Goal: Browse casually: Explore the website without a specific task or goal

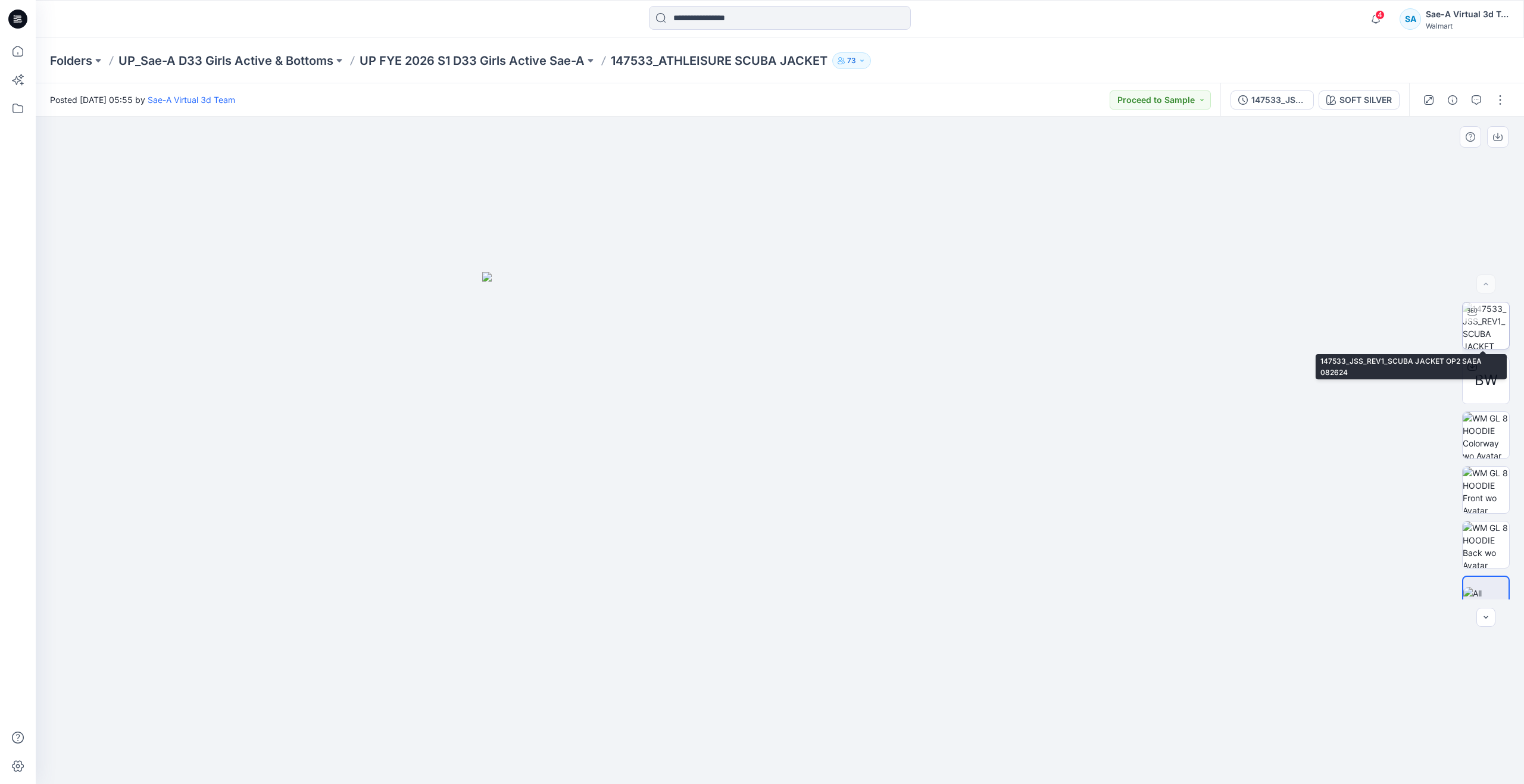
click at [607, 330] on img at bounding box center [1486, 326] width 47 height 47
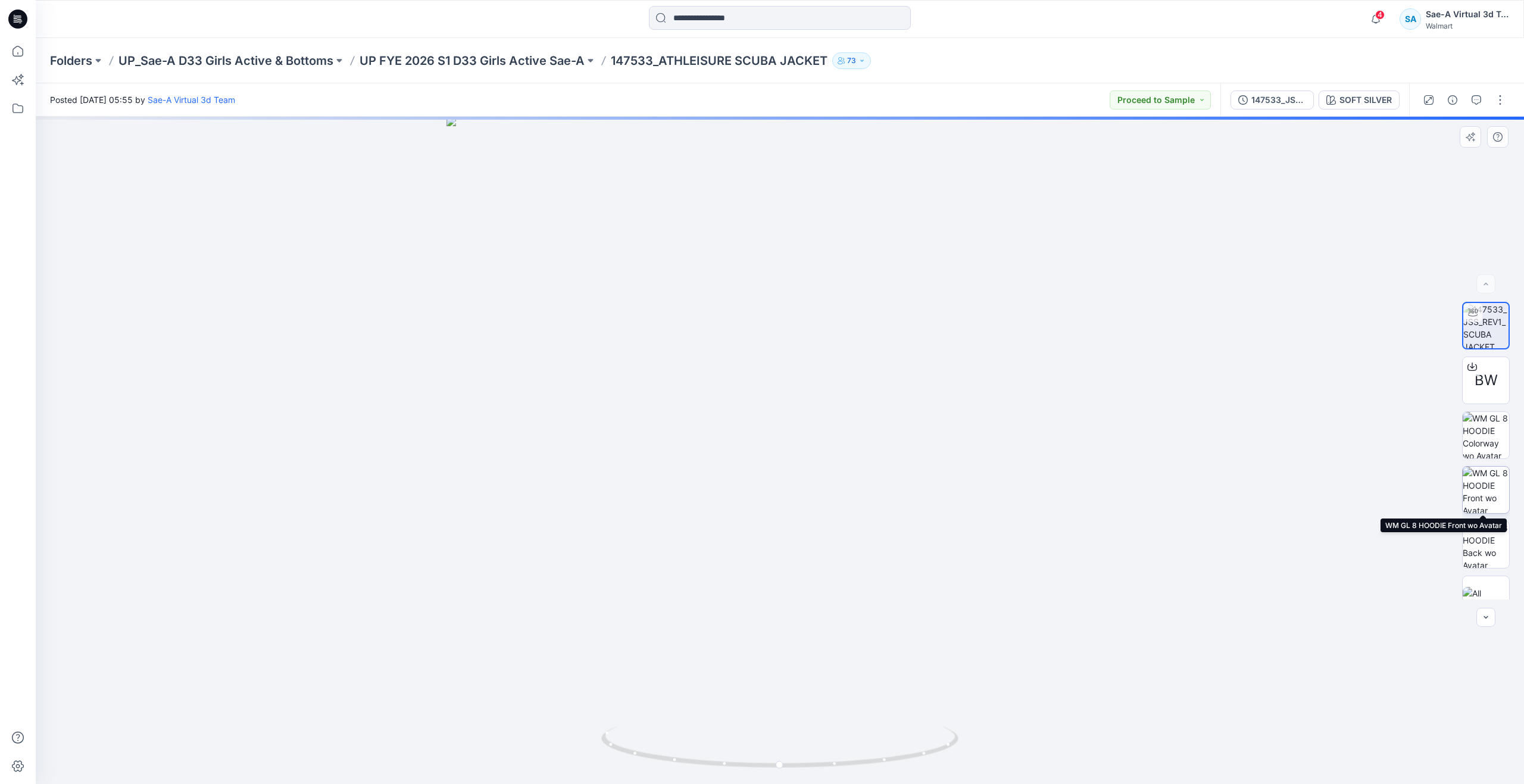
click at [607, 373] on img at bounding box center [1486, 490] width 47 height 47
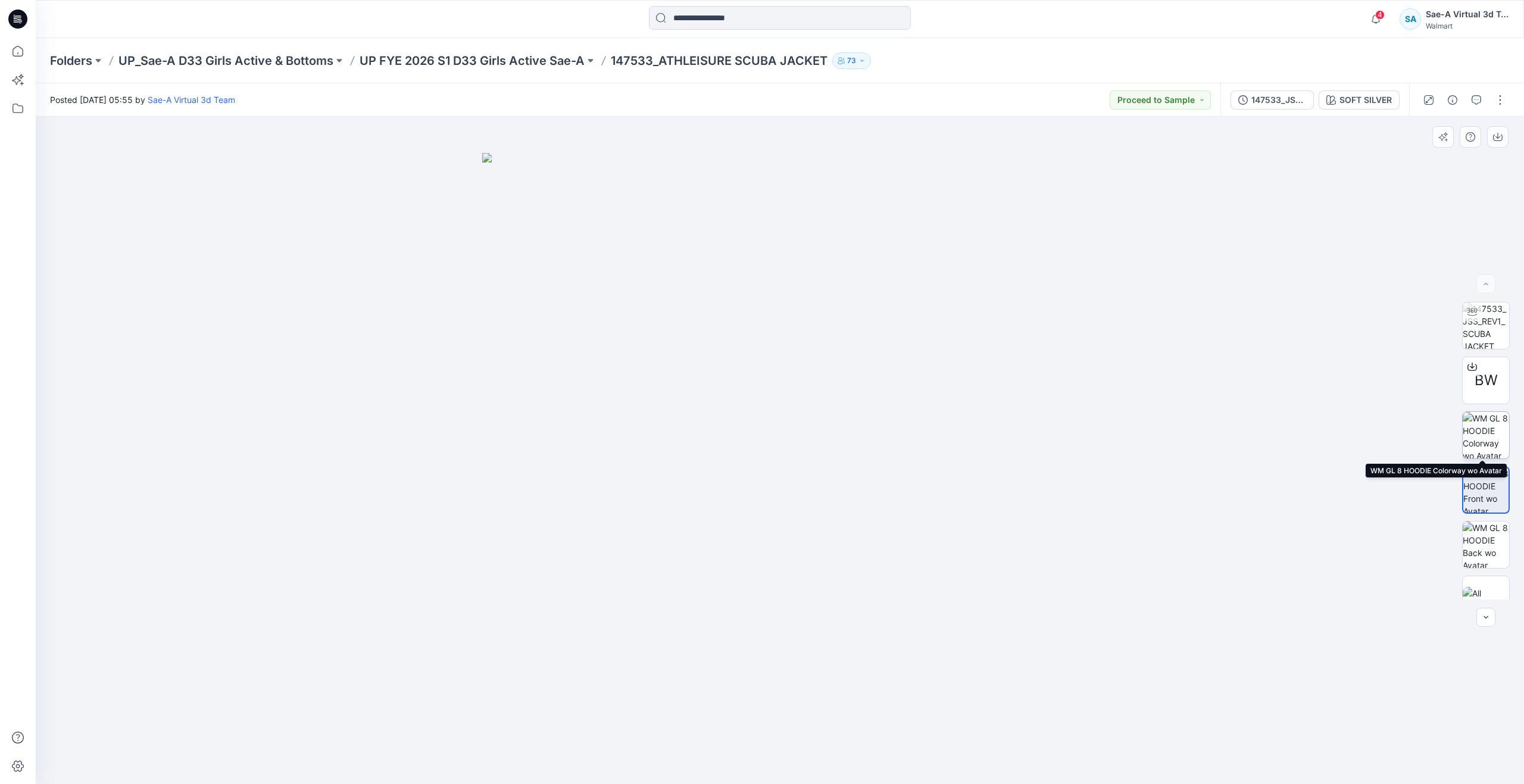
click at [607, 373] on img at bounding box center [1486, 435] width 47 height 47
click at [607, 373] on img at bounding box center [1486, 490] width 47 height 47
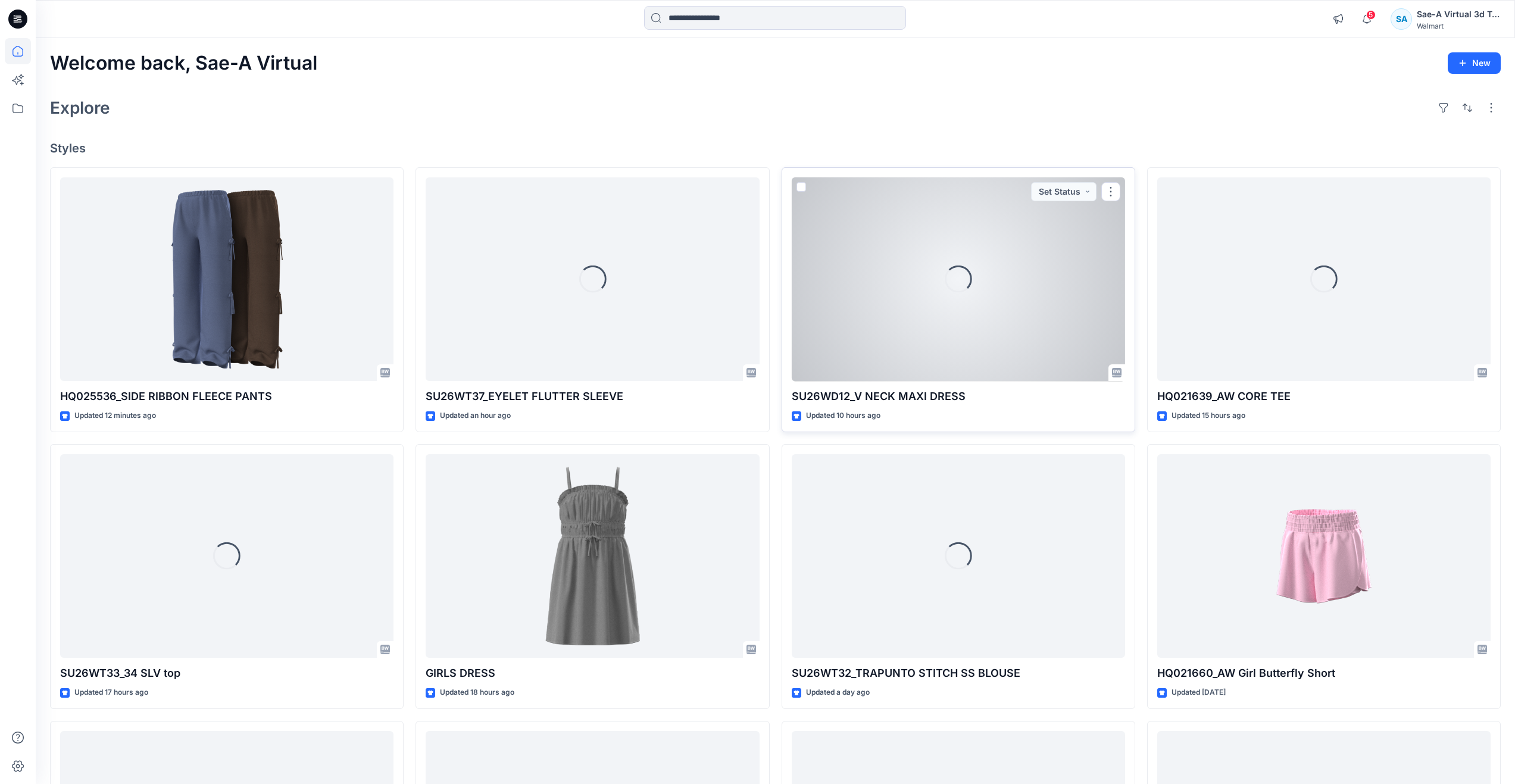
click at [967, 331] on div "Loading..." at bounding box center [958, 279] width 333 height 204
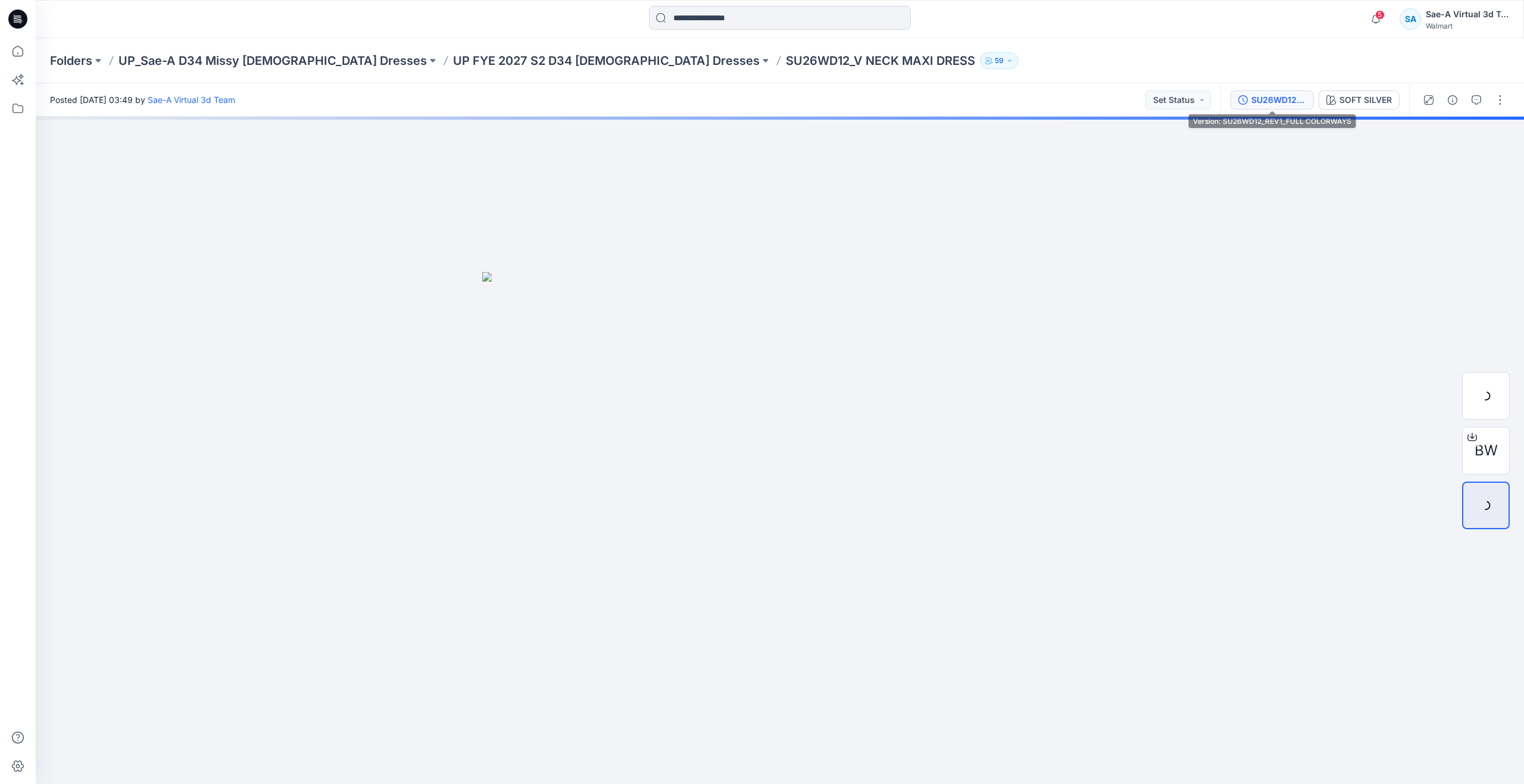
click at [1270, 102] on div "SU26WD12_REV1_FULL COLORWAYS" at bounding box center [1279, 100] width 55 height 13
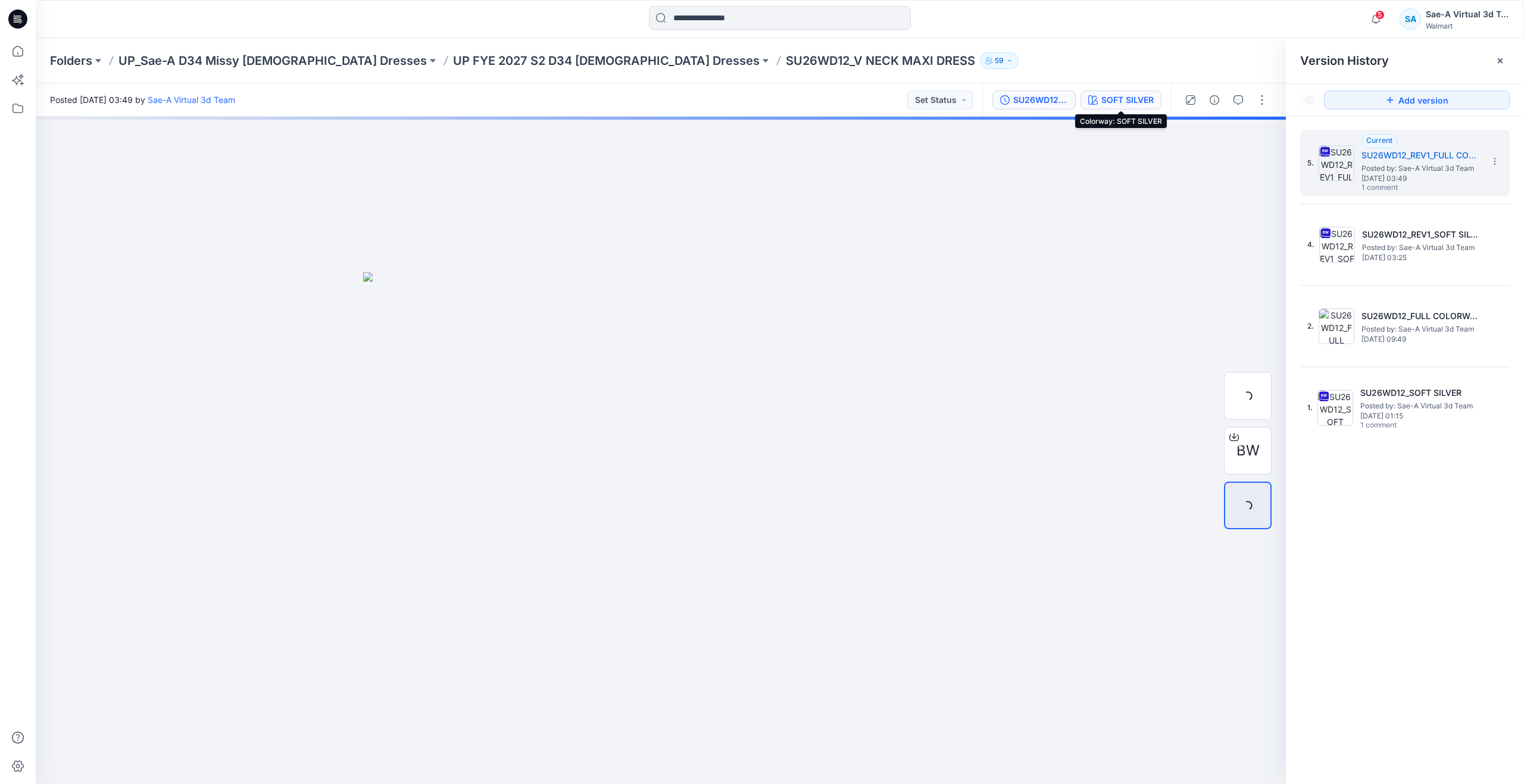
click at [1146, 97] on div "SOFT SILVER" at bounding box center [1127, 100] width 52 height 13
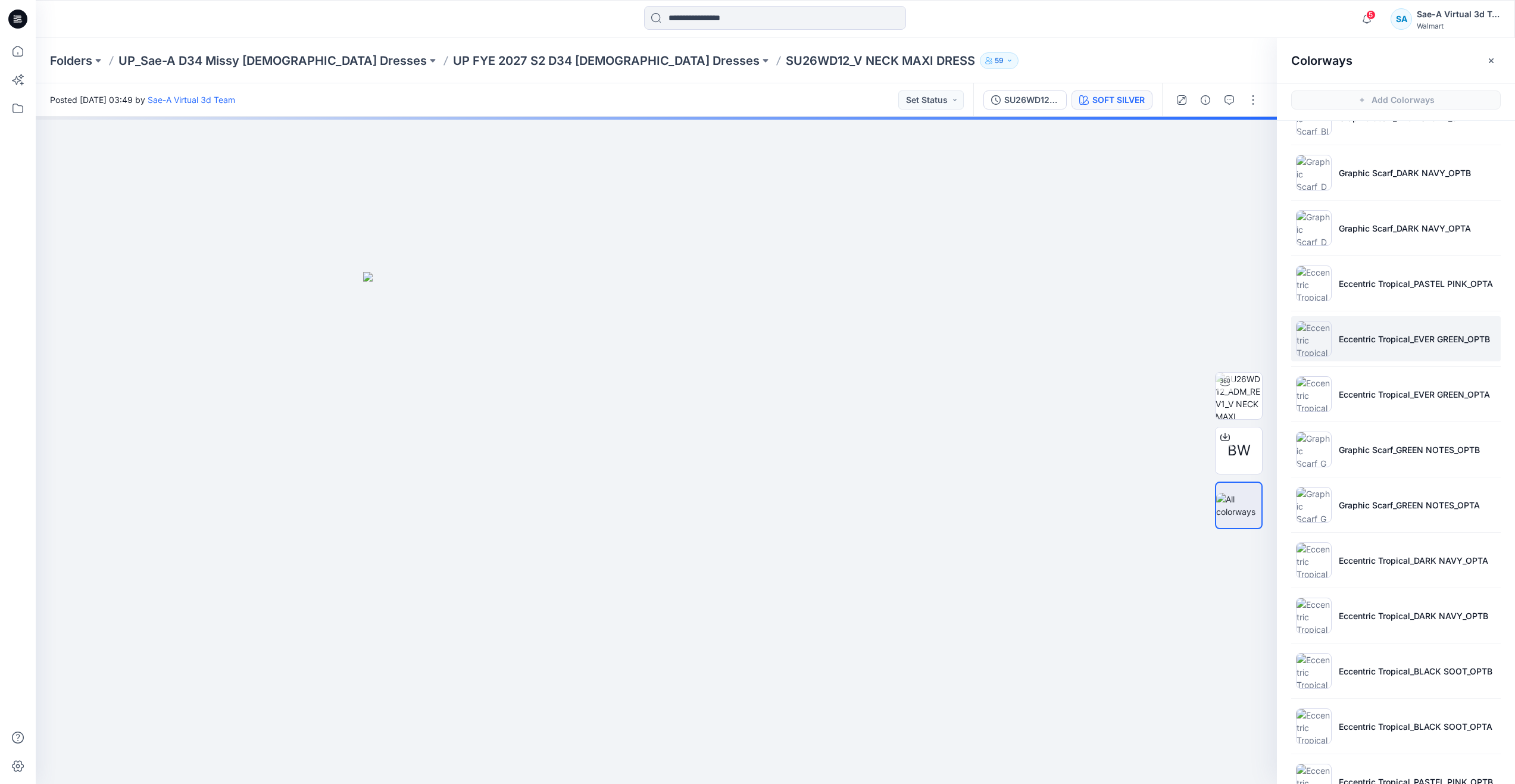
scroll to position [515, 0]
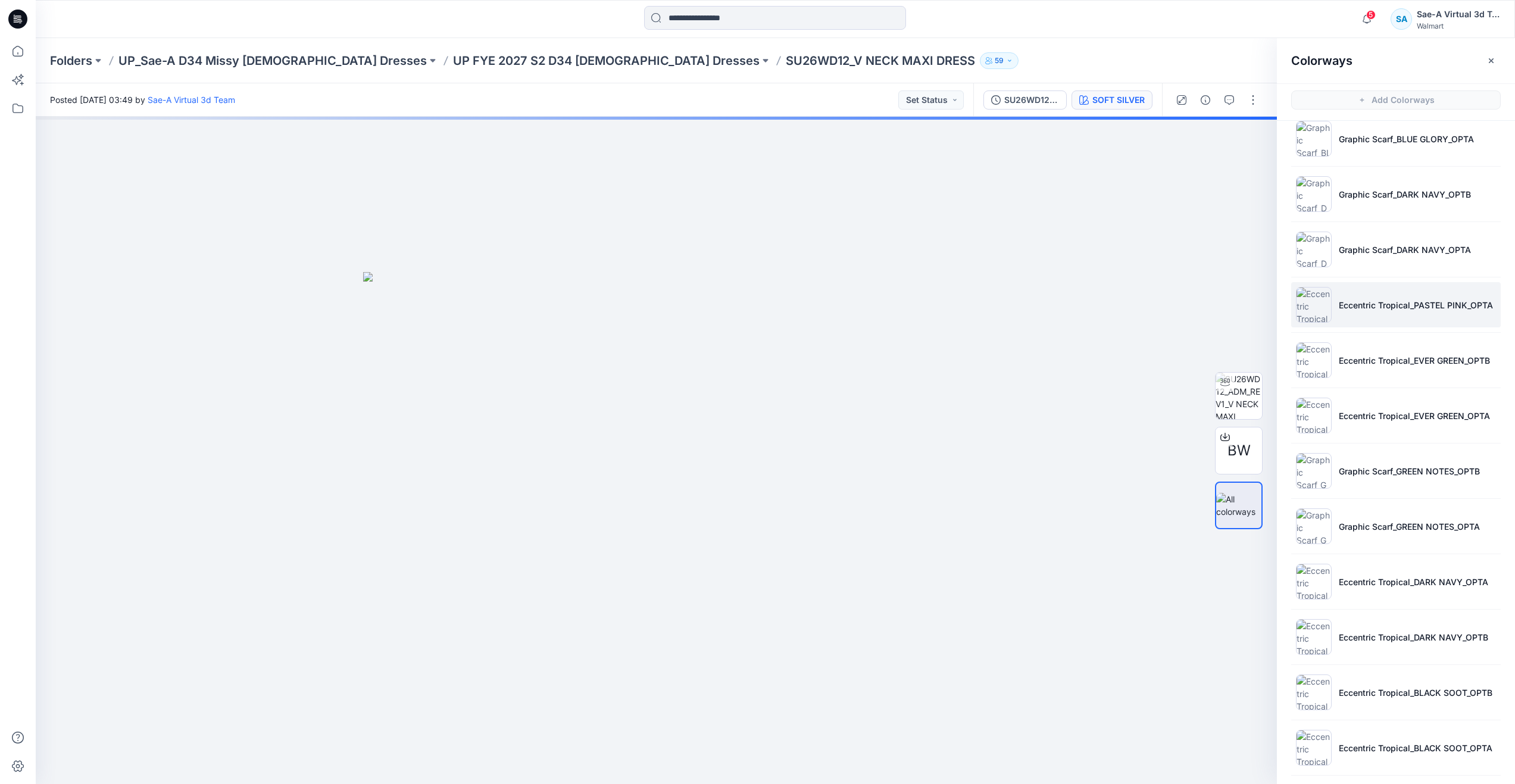
click at [1381, 297] on li "Eccentric Tropical_PASTEL PINK_OPTA" at bounding box center [1396, 305] width 209 height 45
click at [1233, 435] on img at bounding box center [1239, 434] width 47 height 37
drag, startPoint x: 656, startPoint y: 760, endPoint x: 318, endPoint y: 697, distance: 343.8
click at [318, 697] on div at bounding box center [657, 450] width 1242 height 667
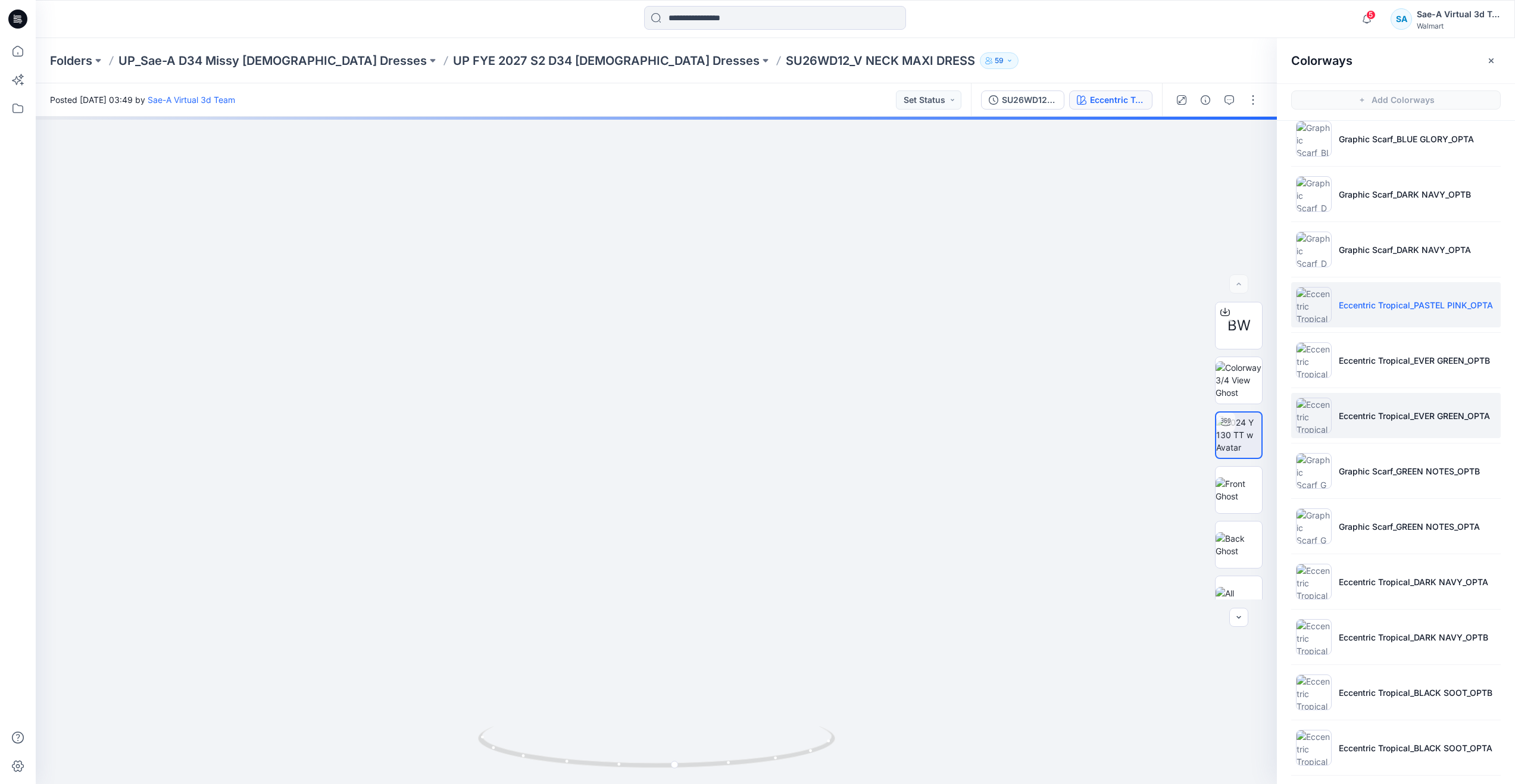
click at [1367, 416] on p "Eccentric Tropical_EVER GREEN_OPTA" at bounding box center [1414, 416] width 151 height 12
